Goal: Information Seeking & Learning: Learn about a topic

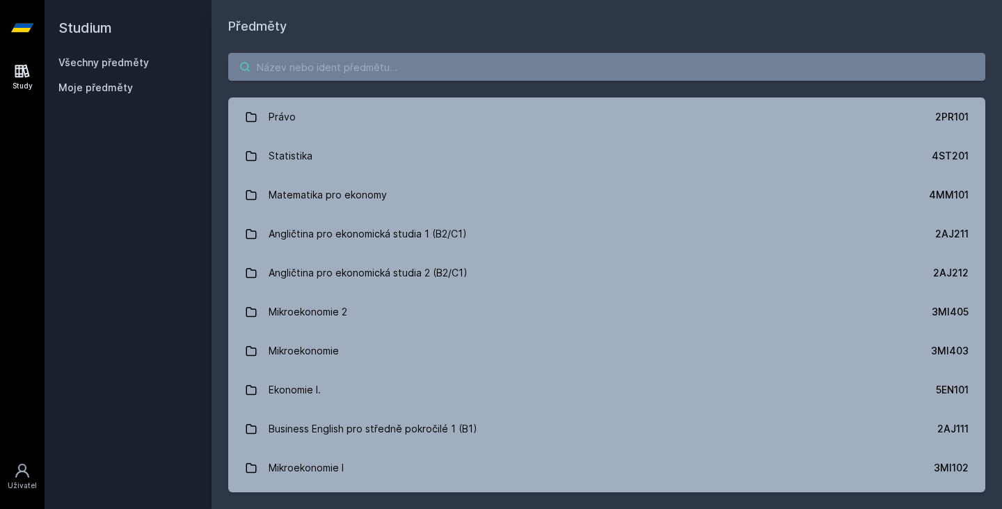
click at [444, 77] on input "search" at bounding box center [606, 67] width 757 height 28
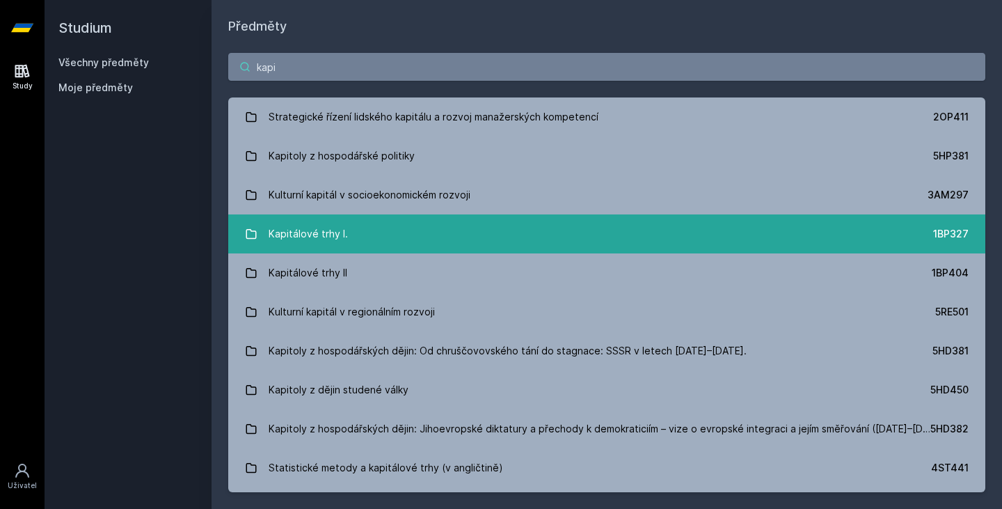
type input "kapi"
click at [383, 223] on link "Kapitálové trhy I. 1BP327" at bounding box center [606, 233] width 757 height 39
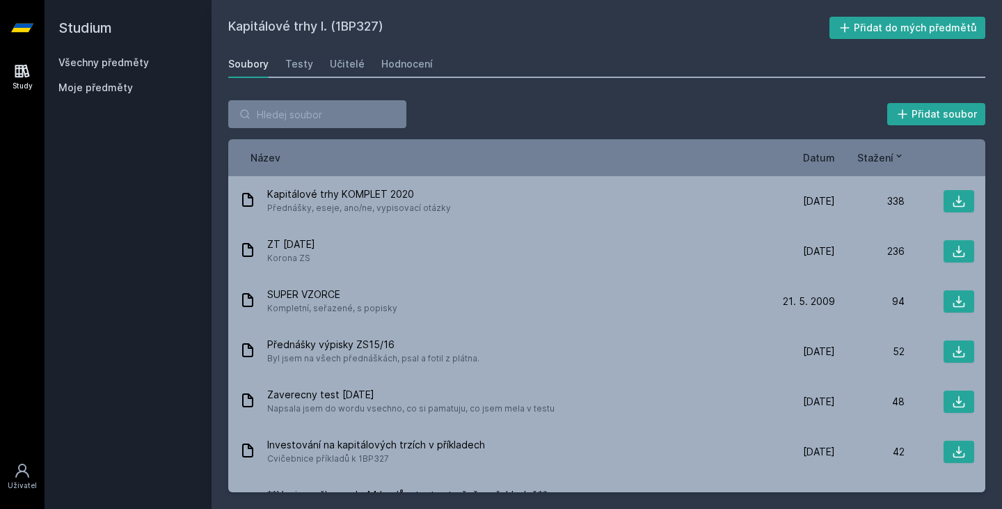
click at [816, 163] on span "Datum" at bounding box center [819, 157] width 32 height 15
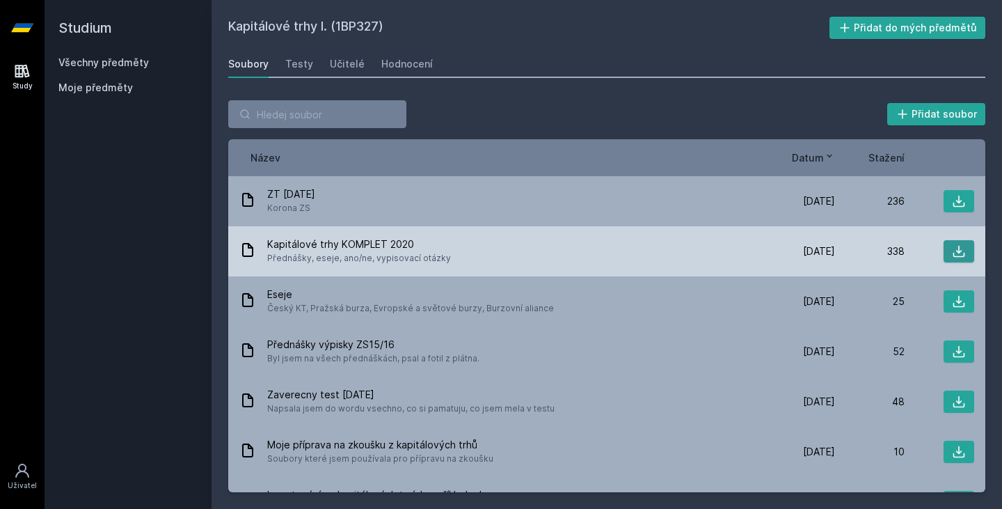
click at [953, 250] on icon at bounding box center [959, 252] width 12 height 12
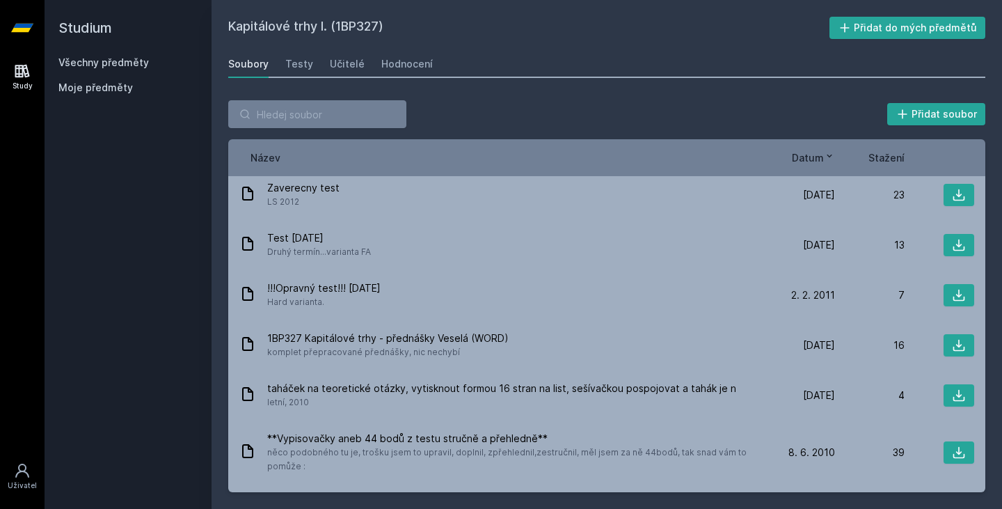
scroll to position [444, 0]
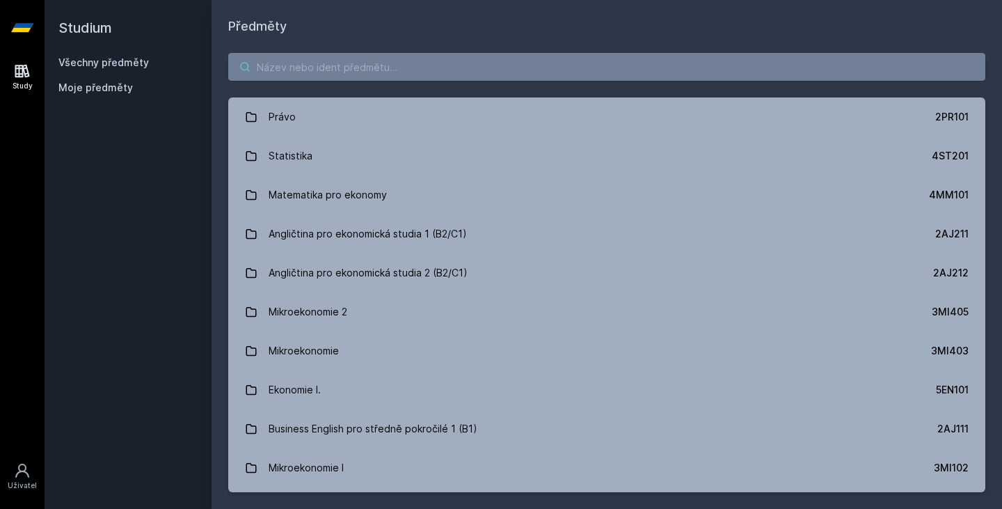
click at [397, 62] on input "search" at bounding box center [606, 67] width 757 height 28
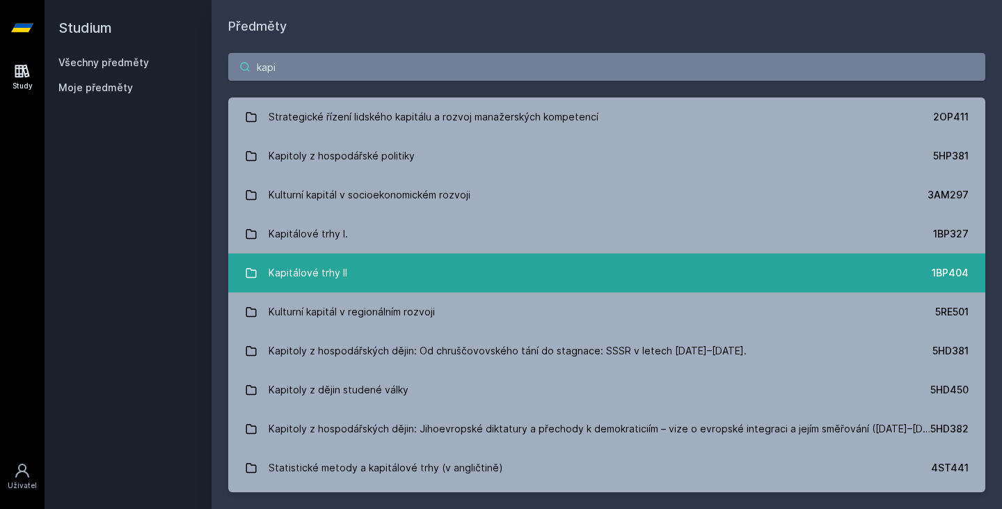
type input "kapi"
click at [474, 262] on link "Kapitálové trhy II 1BP404" at bounding box center [606, 272] width 757 height 39
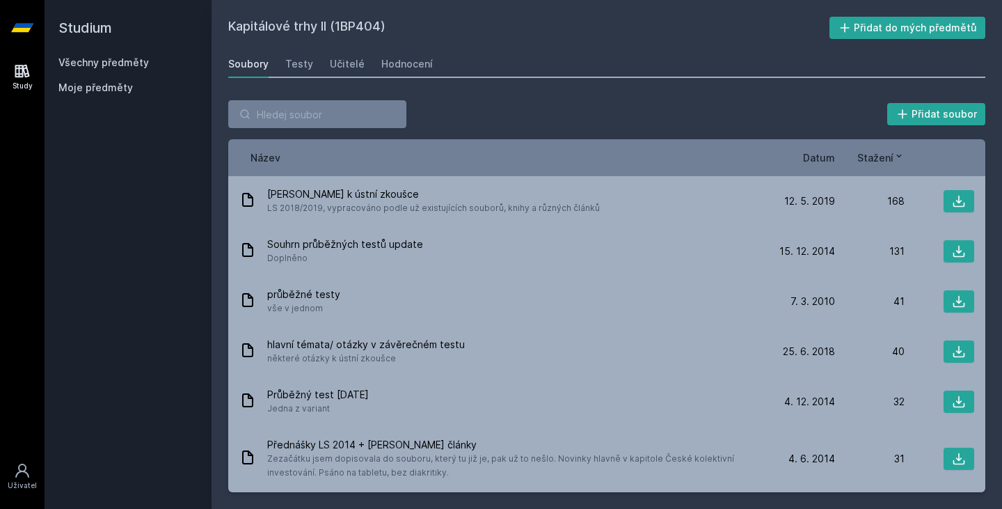
click at [830, 157] on span "Datum" at bounding box center [819, 157] width 32 height 15
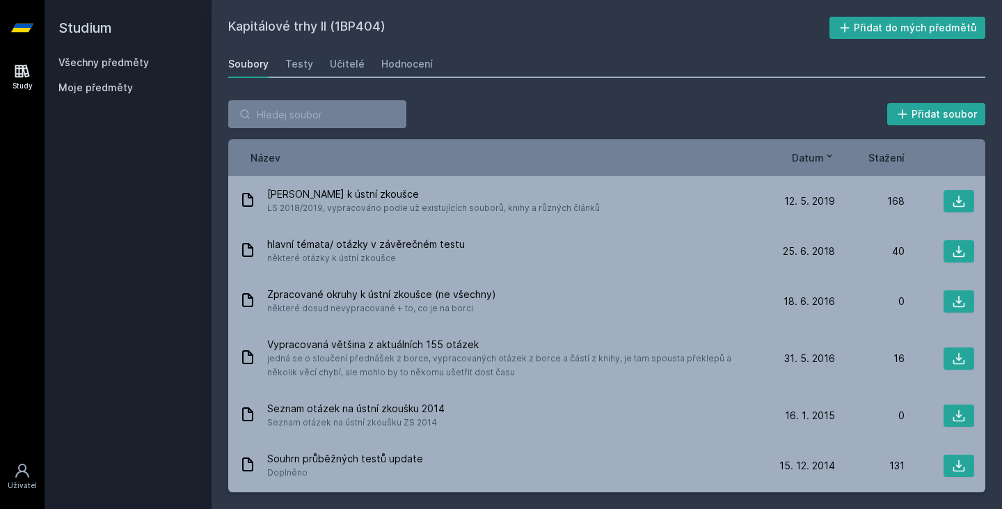
click at [893, 157] on span "Stažení" at bounding box center [886, 157] width 36 height 15
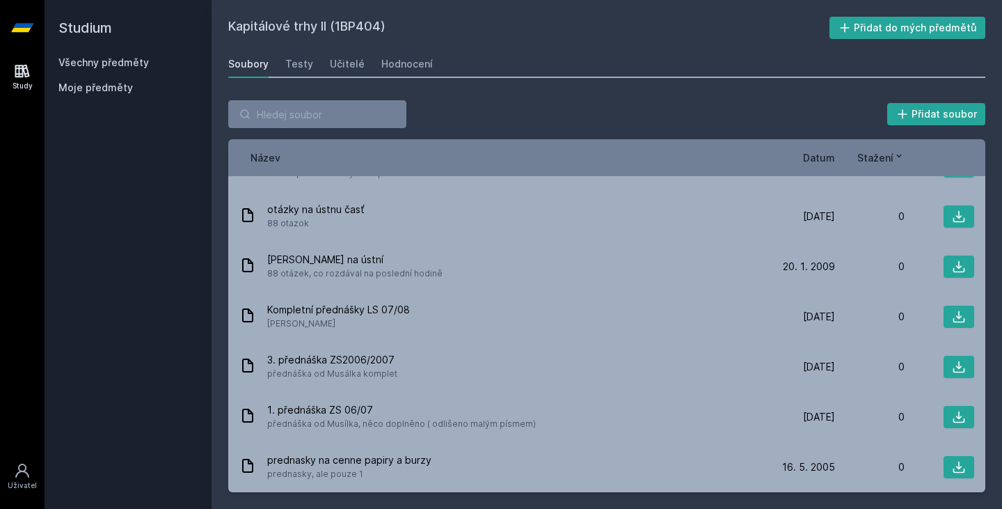
scroll to position [1415, 0]
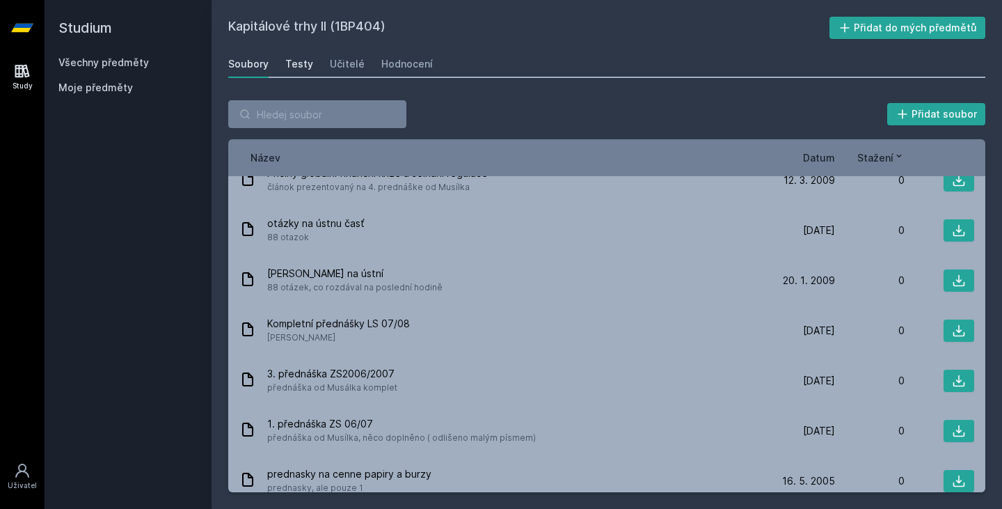
click at [289, 61] on div "Testy" at bounding box center [299, 64] width 28 height 14
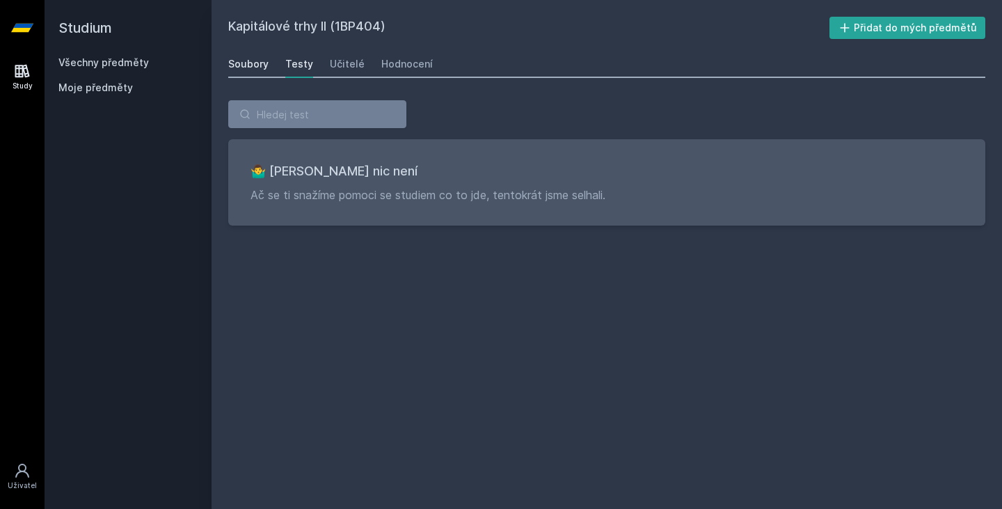
click at [262, 61] on div "Soubory" at bounding box center [248, 64] width 40 height 14
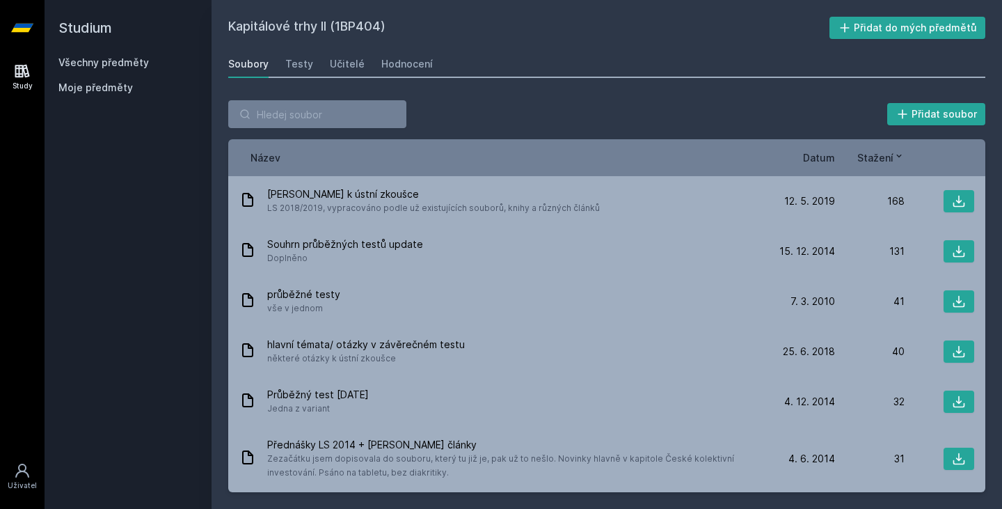
click at [819, 158] on span "Datum" at bounding box center [819, 157] width 32 height 15
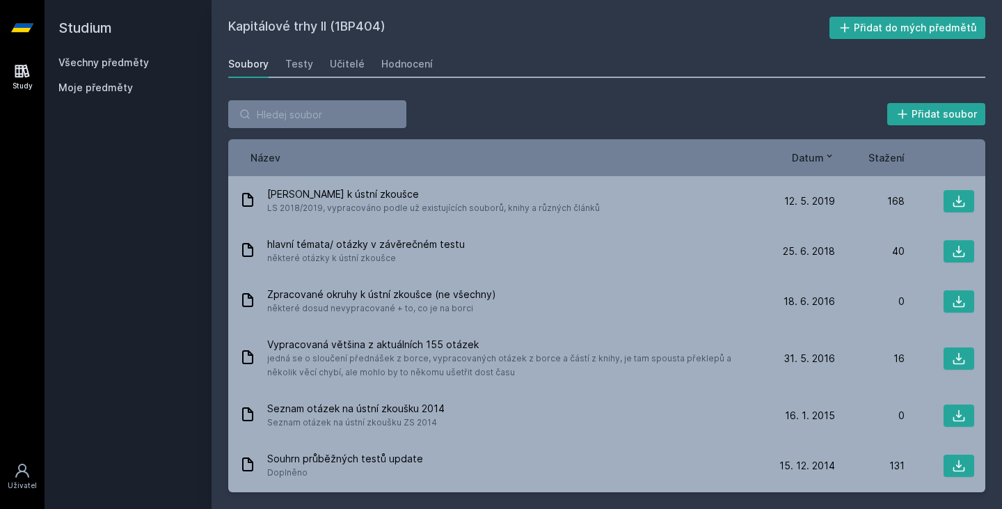
click at [93, 63] on link "Všechny předměty" at bounding box center [103, 62] width 90 height 12
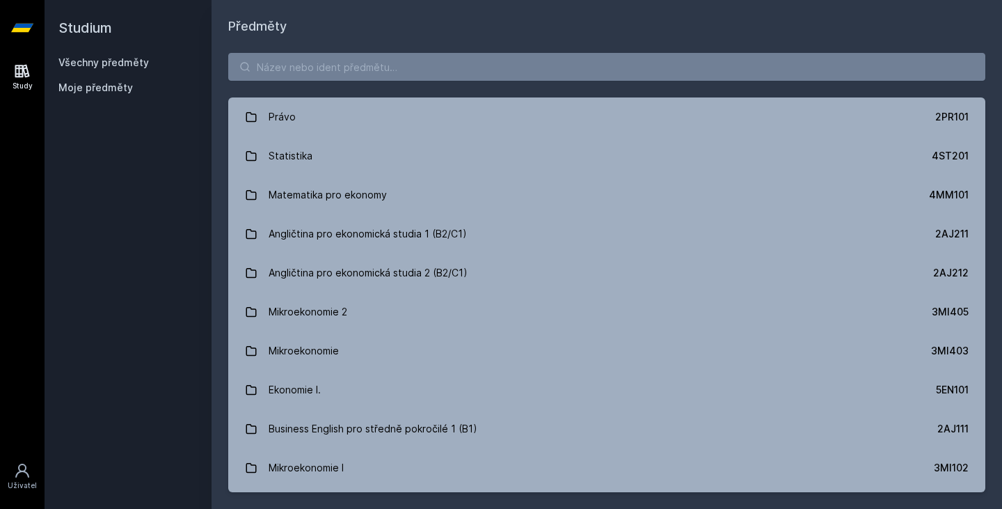
click at [22, 67] on icon at bounding box center [22, 71] width 17 height 17
click at [115, 58] on link "Všechny předměty" at bounding box center [103, 62] width 90 height 12
click at [344, 58] on input "search" at bounding box center [606, 67] width 757 height 28
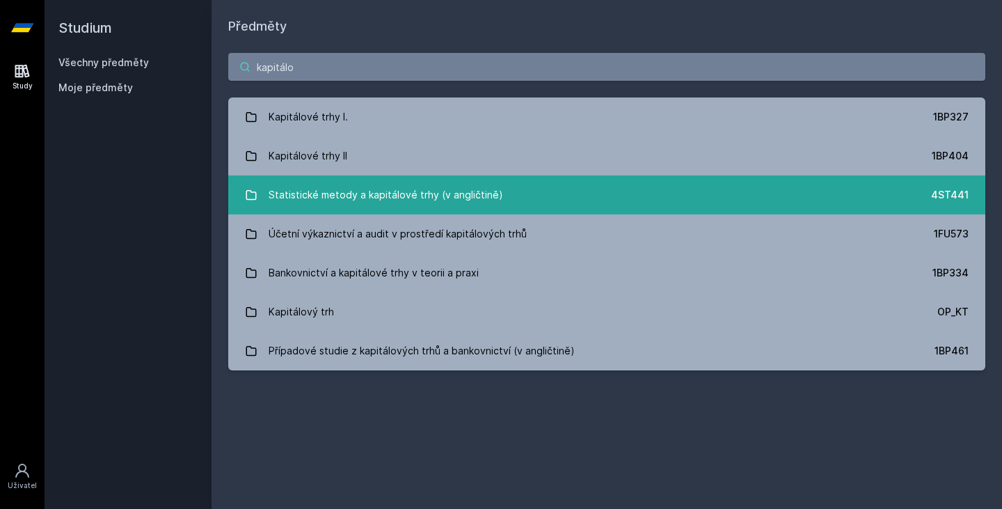
type input "kapitálo"
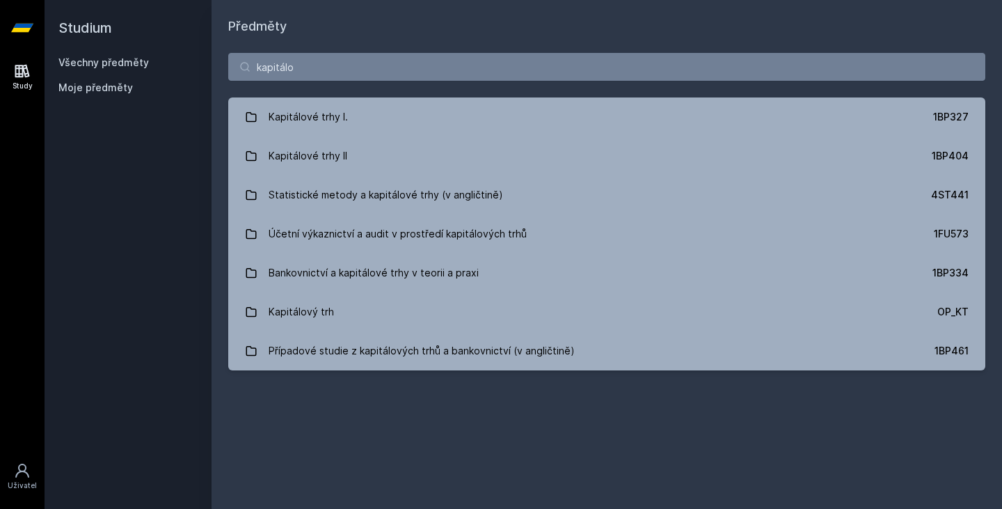
click at [114, 26] on h2 "Studium" at bounding box center [127, 28] width 139 height 56
click at [109, 25] on h2 "Studium" at bounding box center [127, 28] width 139 height 56
click at [111, 67] on link "Všechny předměty" at bounding box center [103, 62] width 90 height 12
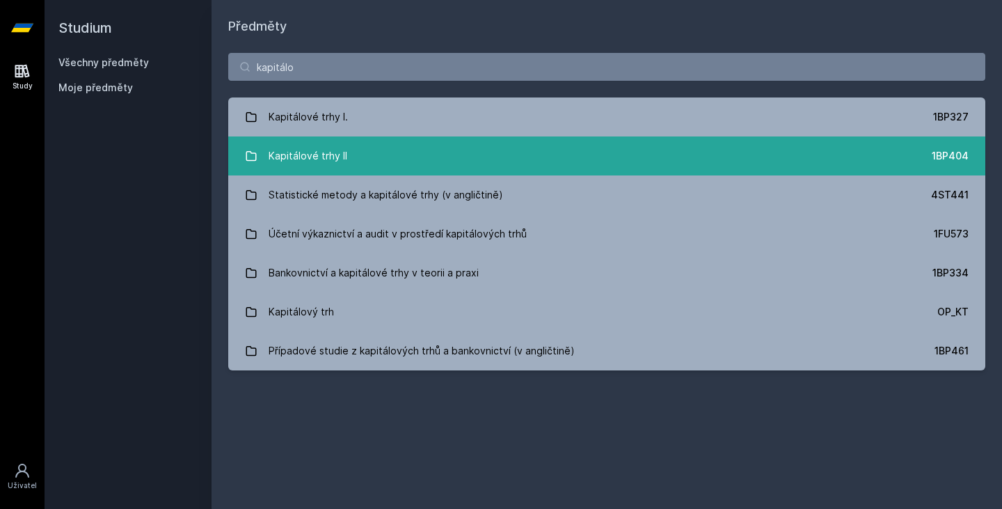
click at [477, 147] on link "Kapitálové trhy II 1BP404" at bounding box center [606, 155] width 757 height 39
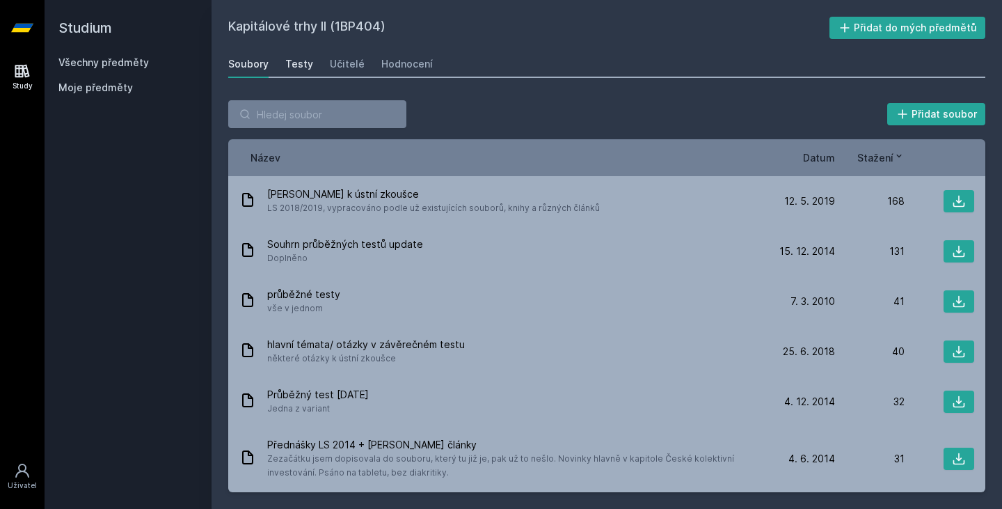
click at [298, 67] on div "Testy" at bounding box center [299, 64] width 28 height 14
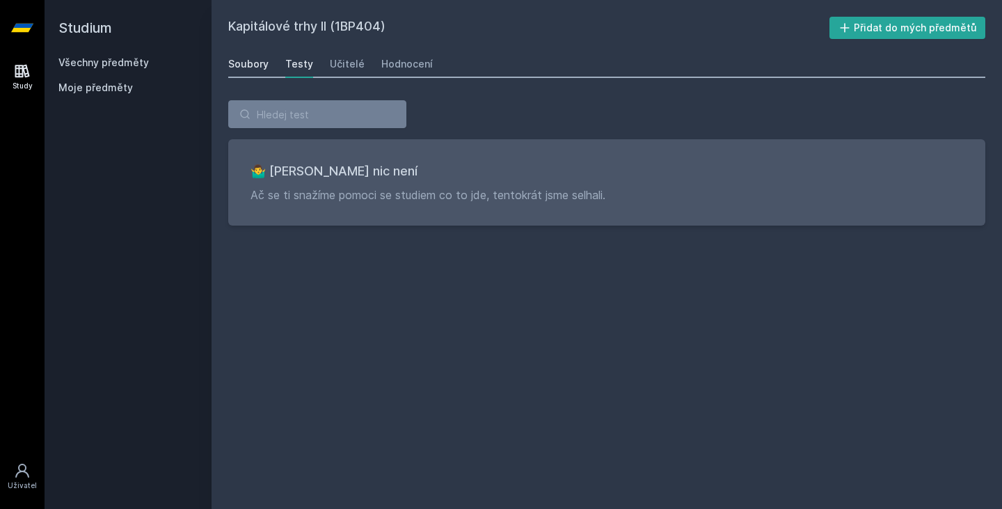
click at [265, 66] on div "Soubory" at bounding box center [248, 64] width 40 height 14
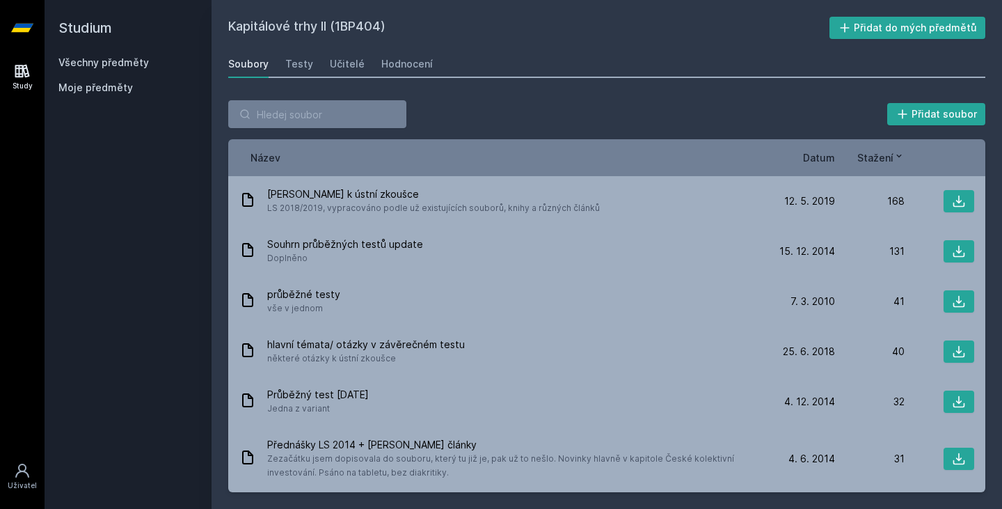
click at [815, 154] on span "Datum" at bounding box center [819, 157] width 32 height 15
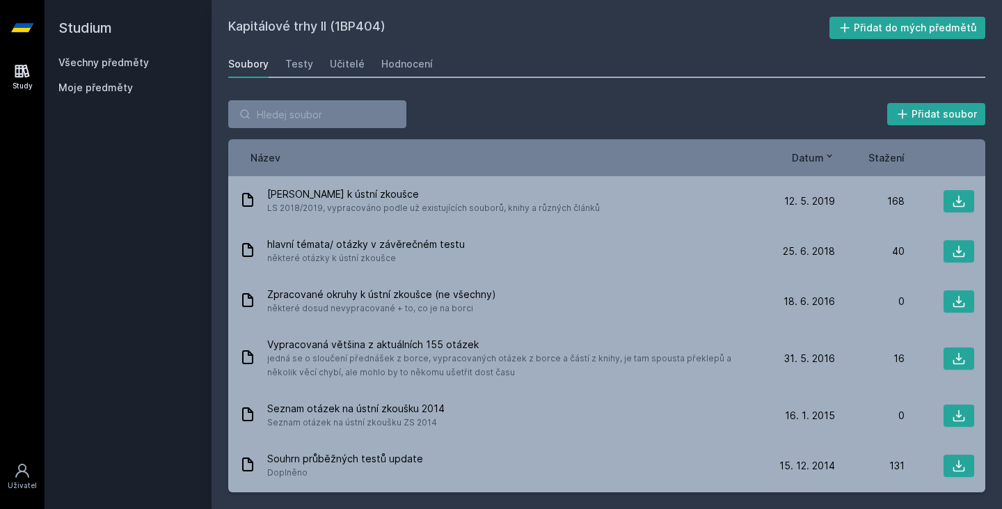
click at [892, 163] on span "Stažení" at bounding box center [886, 157] width 36 height 15
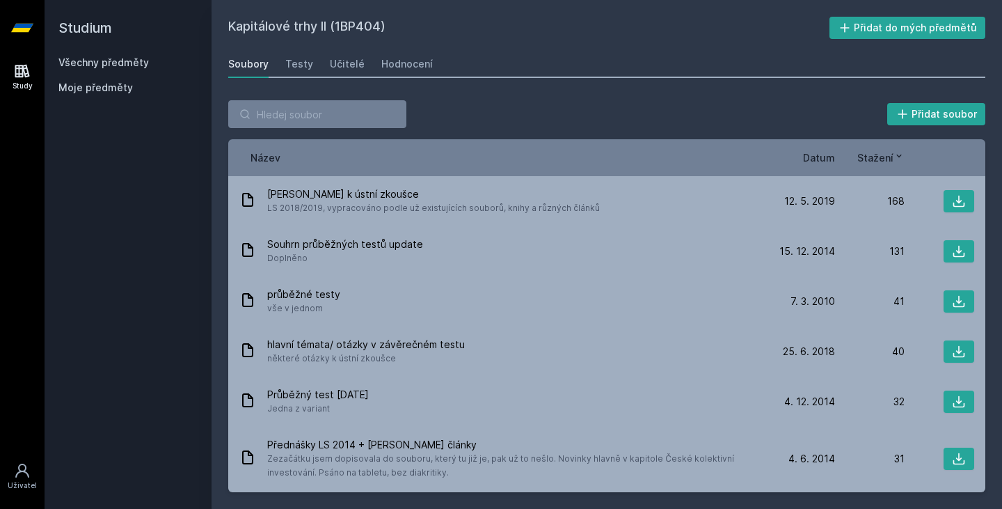
click at [817, 166] on div "Název Datum Stažení" at bounding box center [606, 157] width 757 height 37
click at [809, 154] on span "Datum" at bounding box center [819, 157] width 32 height 15
click at [831, 161] on span "Datum" at bounding box center [819, 157] width 32 height 15
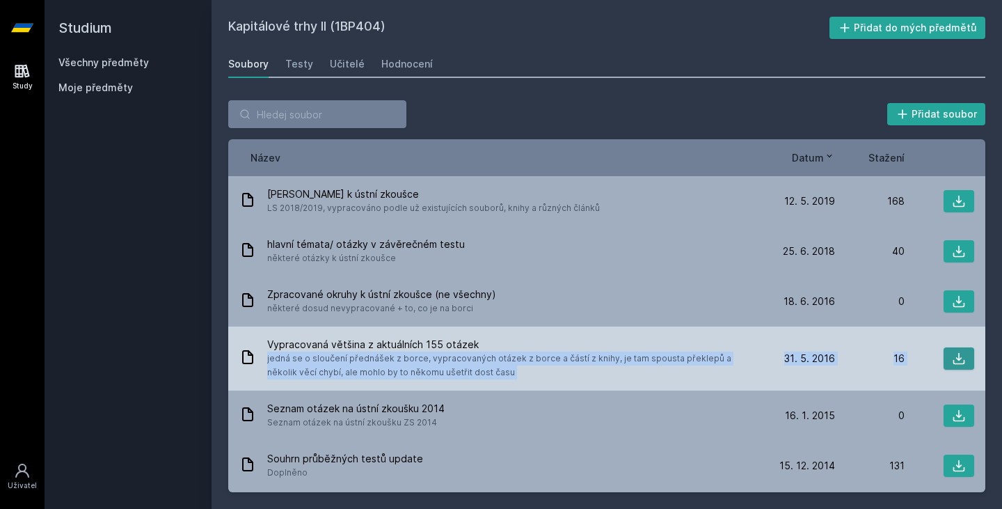
drag, startPoint x: 696, startPoint y: 348, endPoint x: 957, endPoint y: 362, distance: 260.6
click at [957, 362] on div "Vypracovaná většina z aktuálních 155 otázek jedná se o sloučení přednášek z bor…" at bounding box center [606, 358] width 757 height 64
click at [953, 361] on icon at bounding box center [959, 359] width 12 height 12
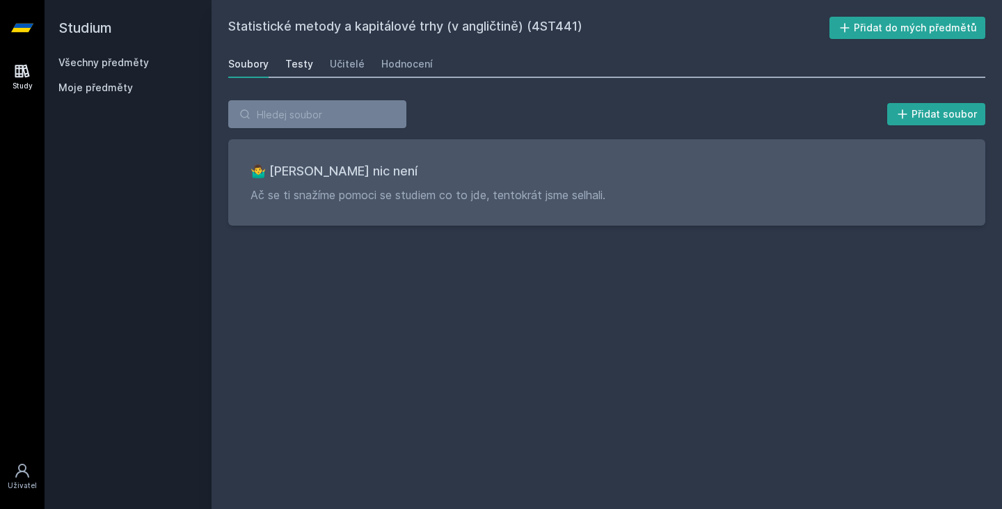
click at [294, 59] on div "Testy" at bounding box center [299, 64] width 28 height 14
click at [282, 70] on div "Soubory Testy Učitelé Hodnocení" at bounding box center [606, 64] width 757 height 28
click at [291, 66] on div "Testy" at bounding box center [299, 64] width 28 height 14
click at [299, 70] on div "Testy" at bounding box center [299, 64] width 28 height 14
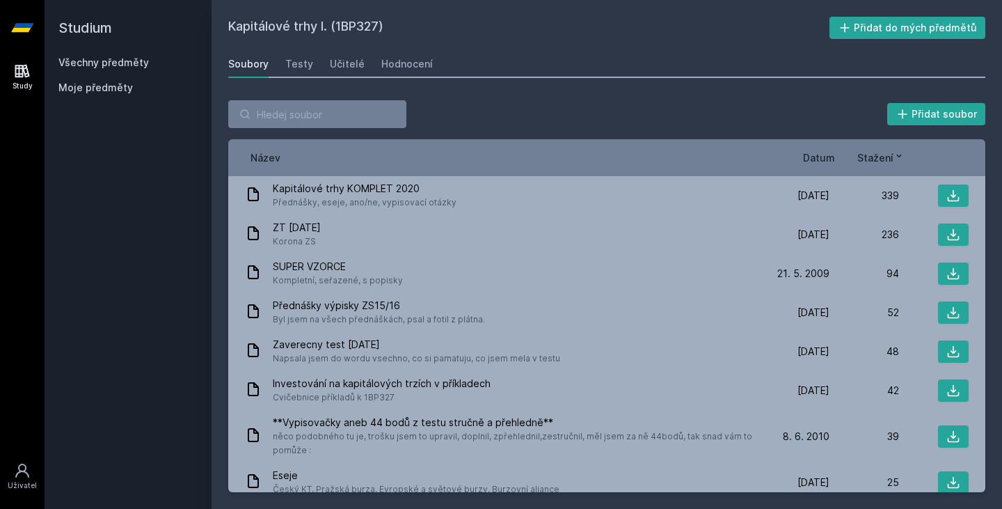
click at [813, 158] on span "Datum" at bounding box center [819, 157] width 32 height 15
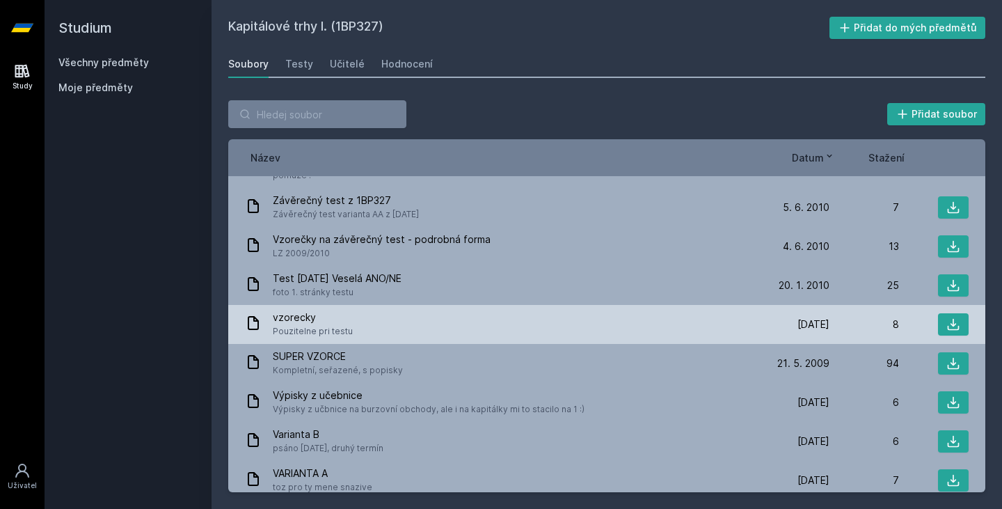
scroll to position [559, 0]
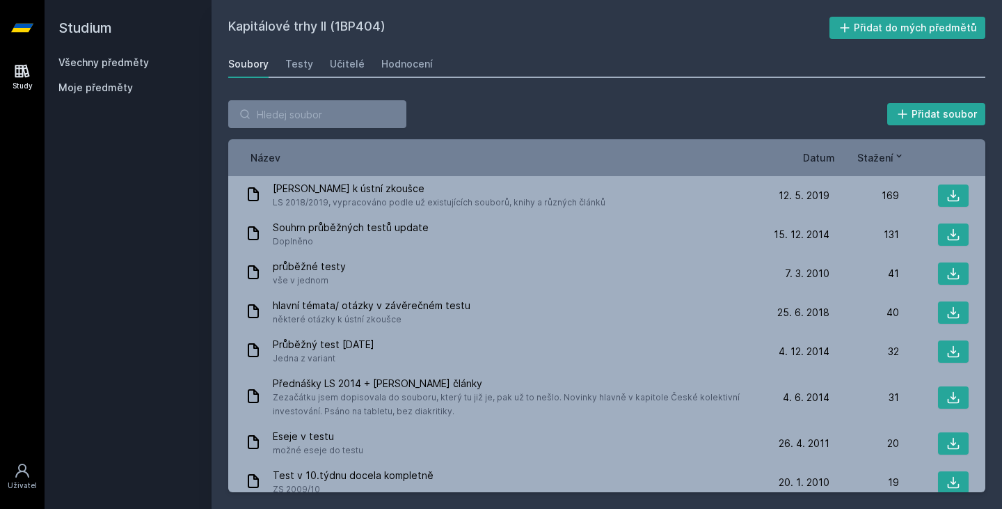
click at [819, 150] on div "Název Datum Stažení" at bounding box center [606, 157] width 757 height 37
click at [819, 155] on span "Datum" at bounding box center [819, 157] width 32 height 15
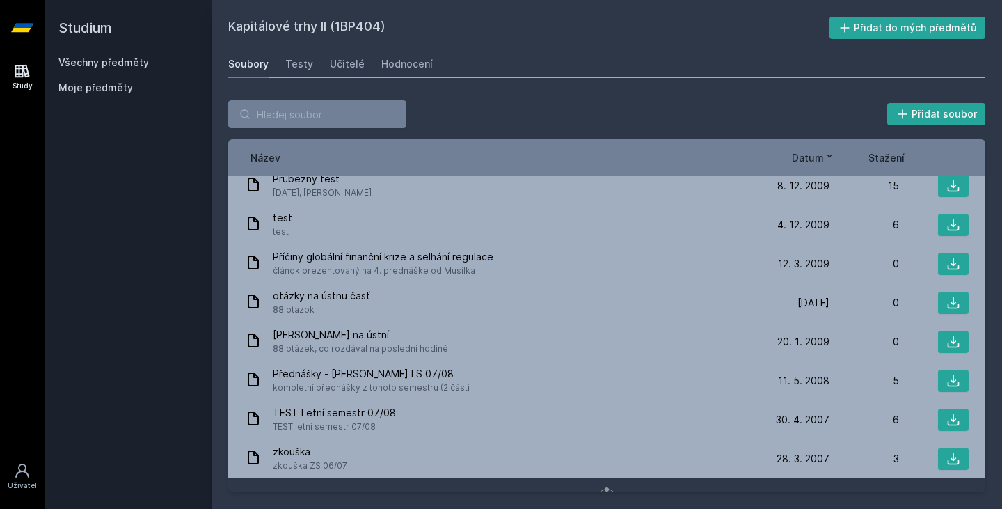
scroll to position [909, 0]
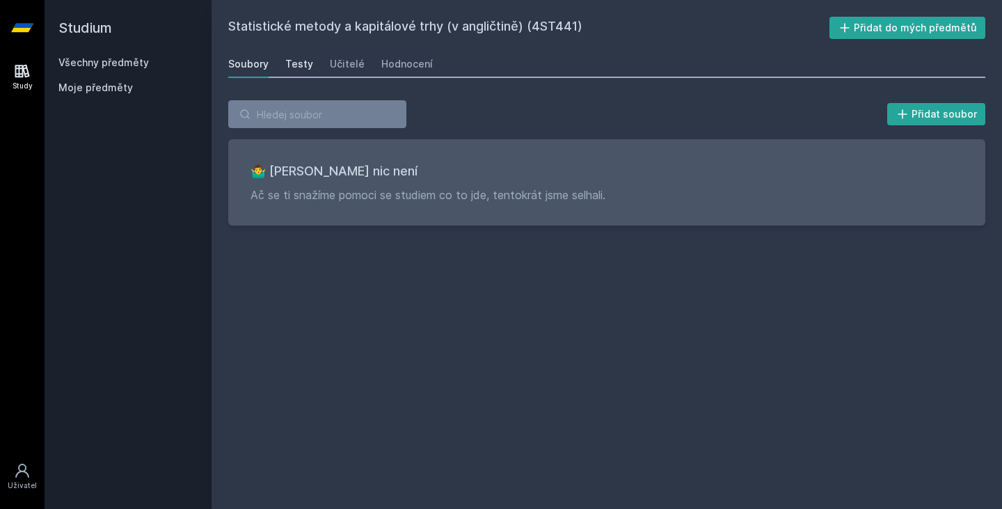
drag, startPoint x: 304, startPoint y: 49, endPoint x: 297, endPoint y: 58, distance: 11.4
click at [297, 58] on div "Statistické metody a kapitálové trhy (v angličtině) (4ST441) Přidat do mých pře…" at bounding box center [606, 254] width 757 height 475
click at [297, 58] on div "Testy" at bounding box center [299, 64] width 28 height 14
